Goal: Register for event/course

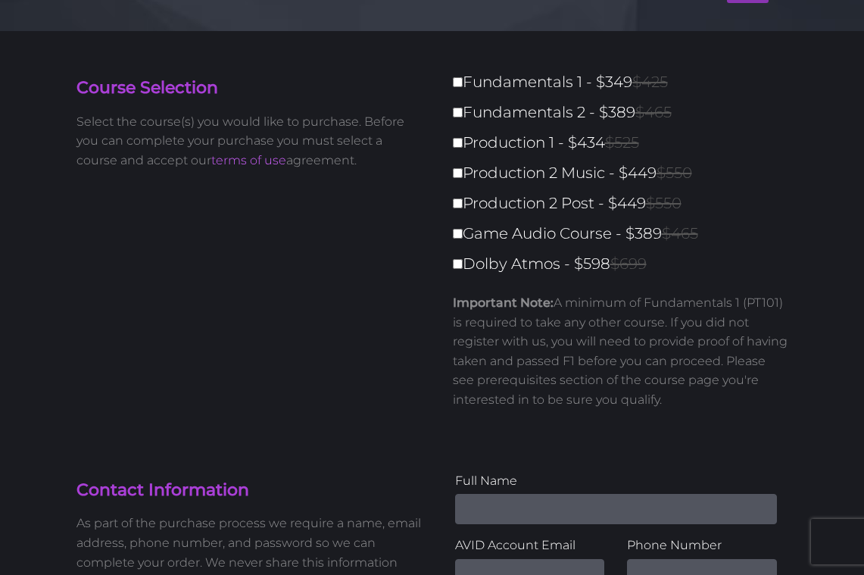
scroll to position [97, 0]
click at [455, 80] on input "Fundamentals 1 - $349 $425" at bounding box center [458, 81] width 10 height 10
checkbox input "true"
type input "349"
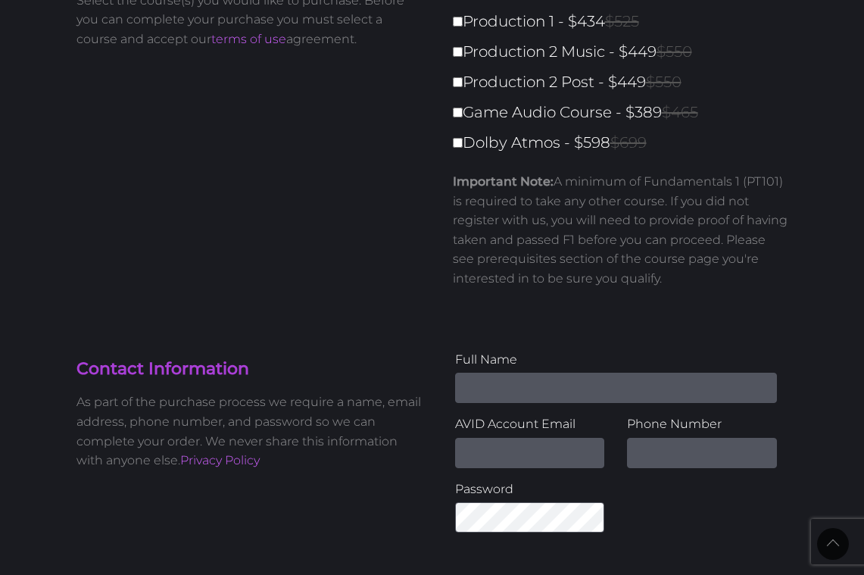
scroll to position [0, 0]
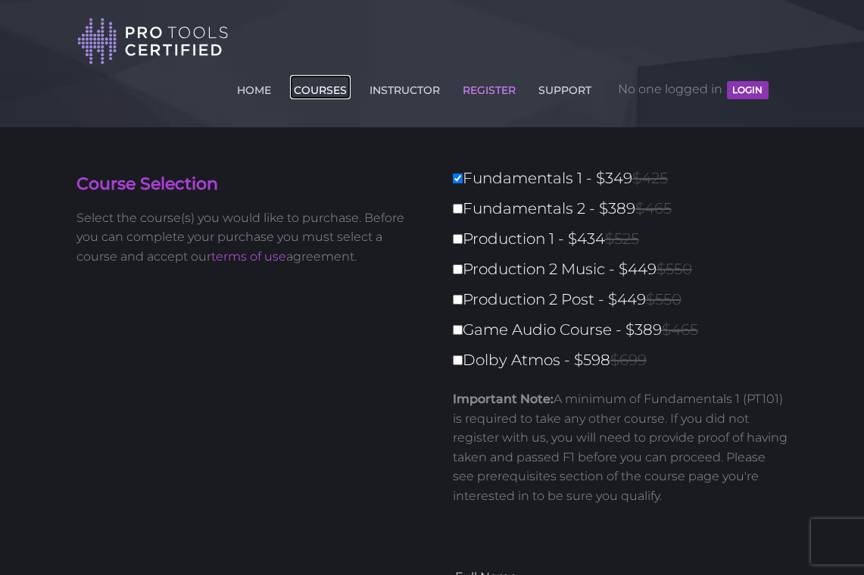
click at [314, 88] on link "COURSES" at bounding box center [320, 87] width 61 height 24
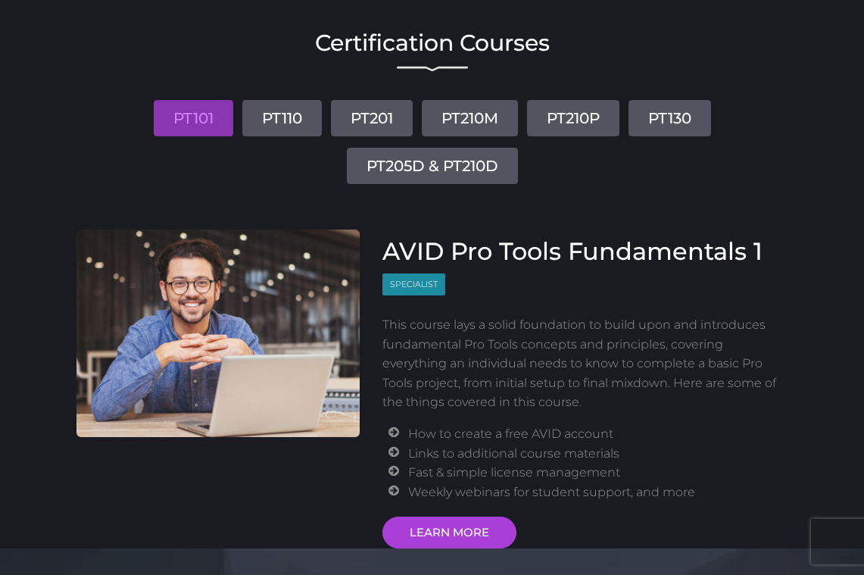
scroll to position [108, 0]
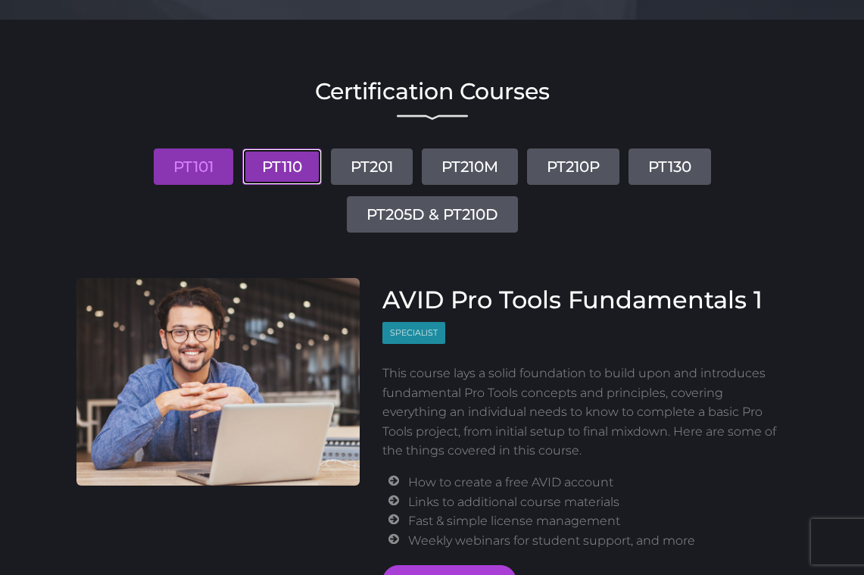
click at [293, 170] on link "PT110" at bounding box center [282, 166] width 80 height 36
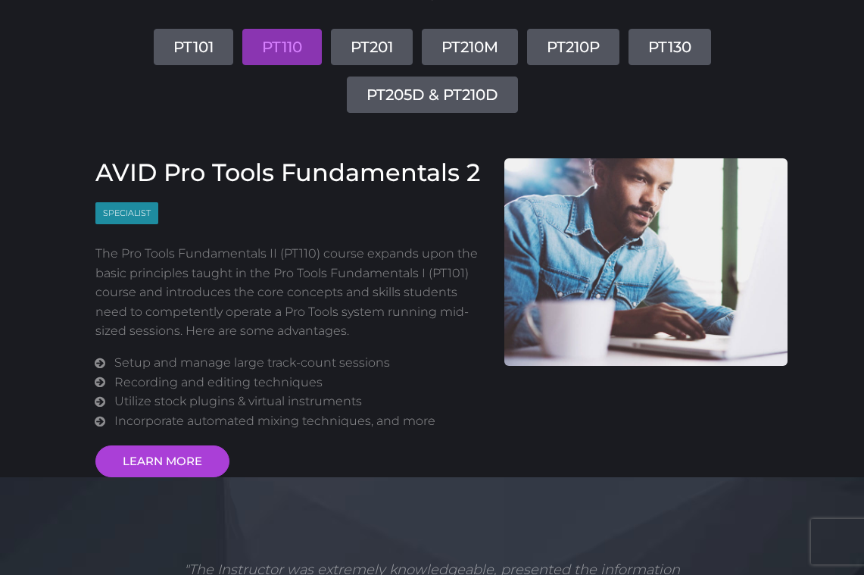
scroll to position [253, 0]
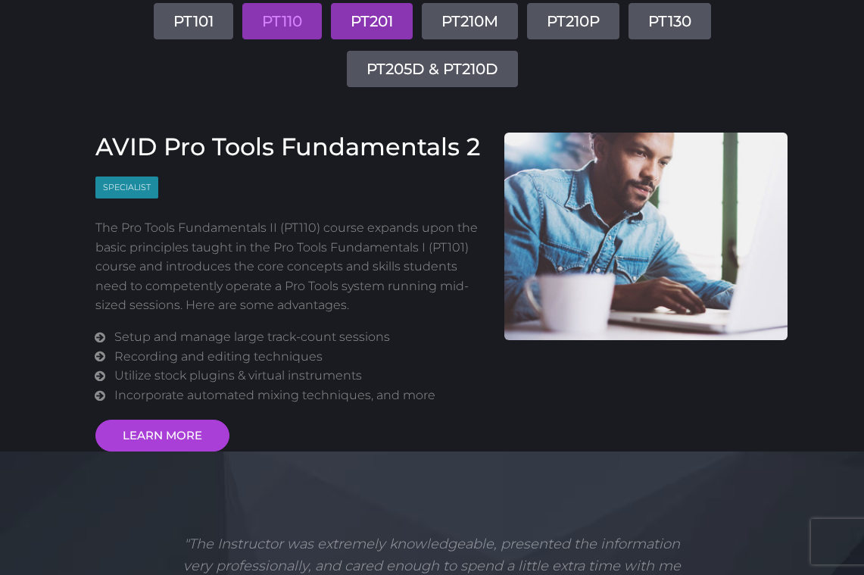
click at [382, 27] on link "PT201" at bounding box center [372, 21] width 82 height 36
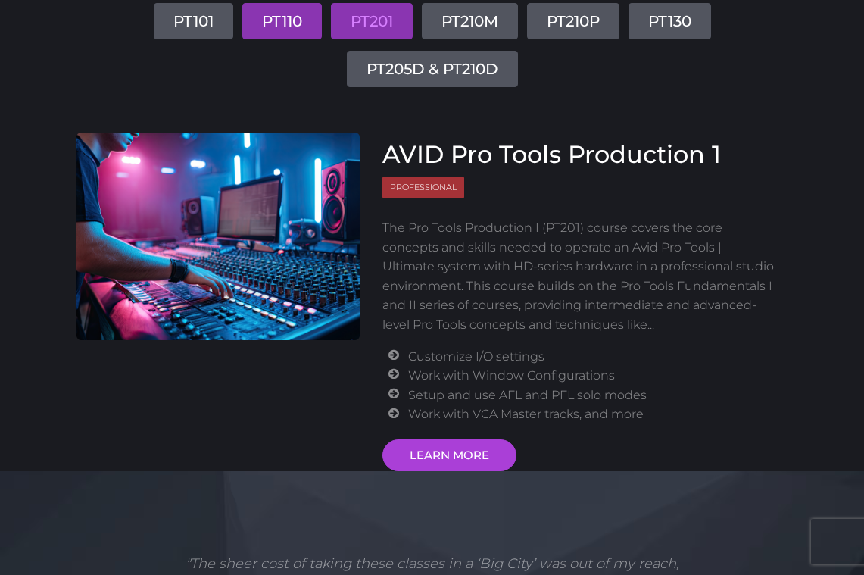
click at [298, 23] on link "PT110" at bounding box center [282, 21] width 80 height 36
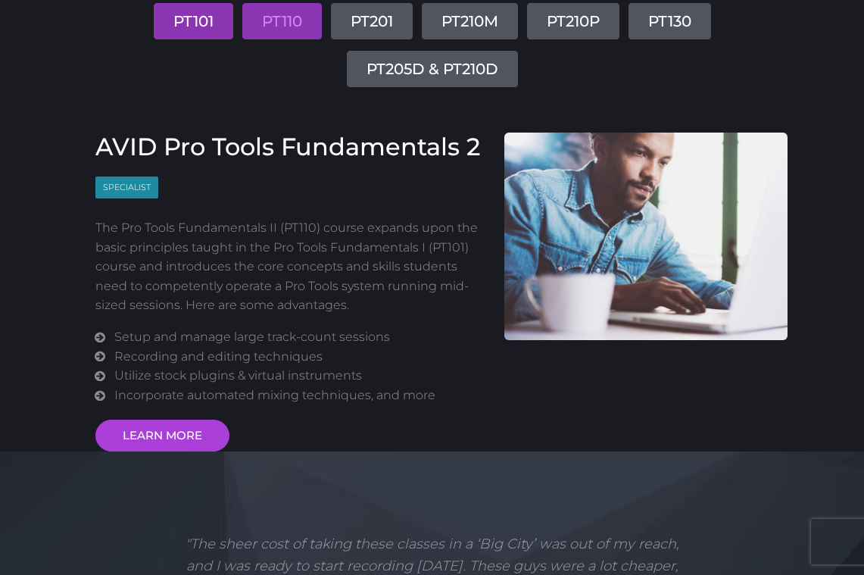
click at [183, 27] on link "PT101" at bounding box center [194, 21] width 80 height 36
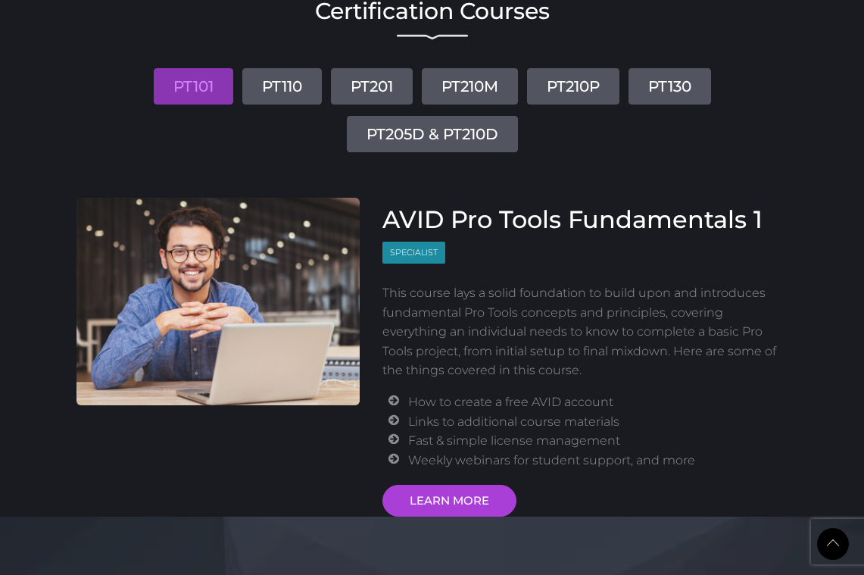
scroll to position [0, 0]
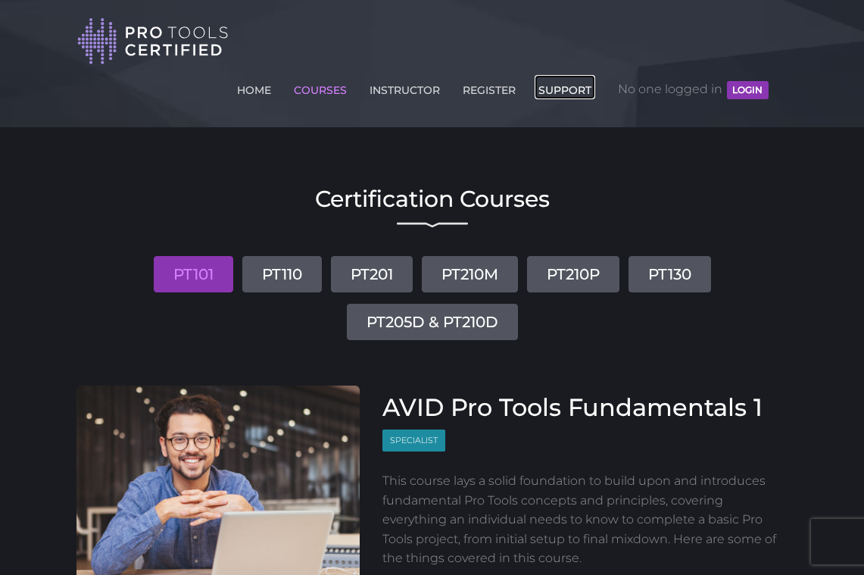
click at [576, 91] on link "SUPPORT" at bounding box center [565, 87] width 61 height 24
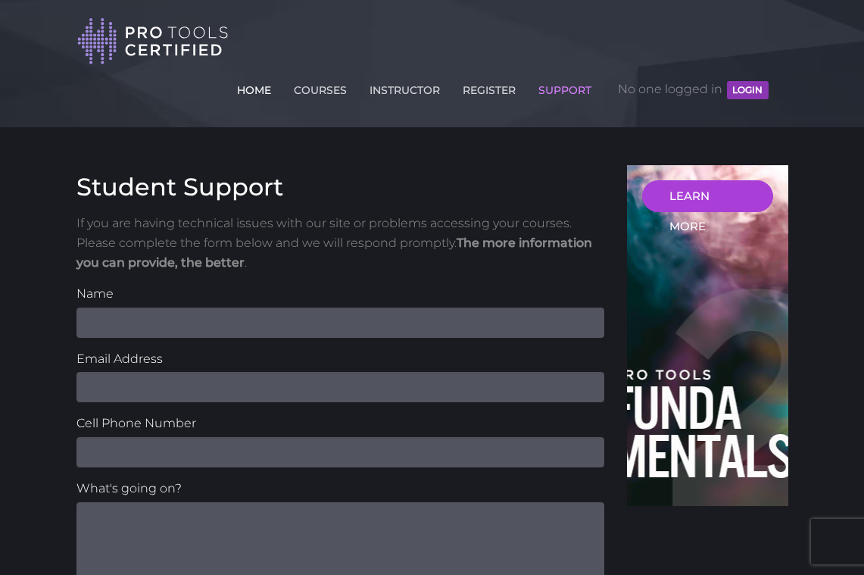
click at [256, 83] on link "HOME" at bounding box center [254, 87] width 42 height 24
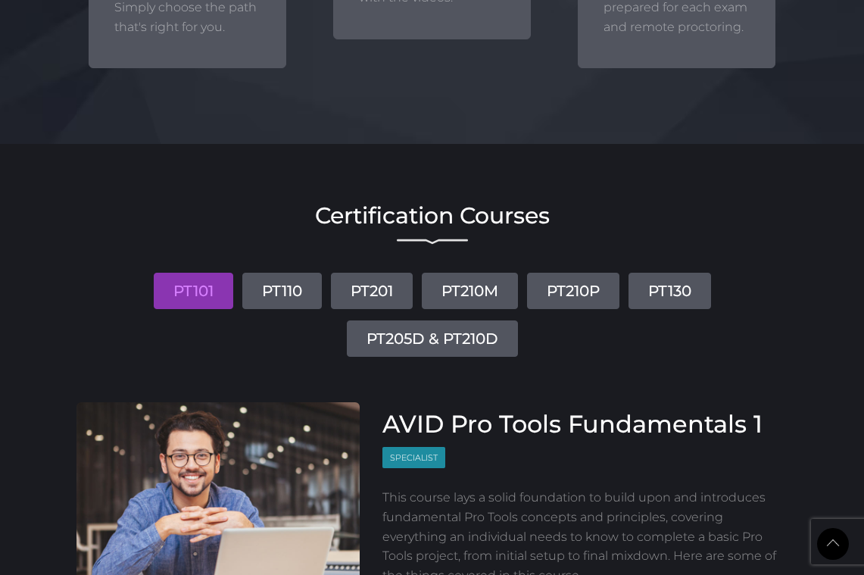
scroll to position [1840, 0]
